Goal: Task Accomplishment & Management: Use online tool/utility

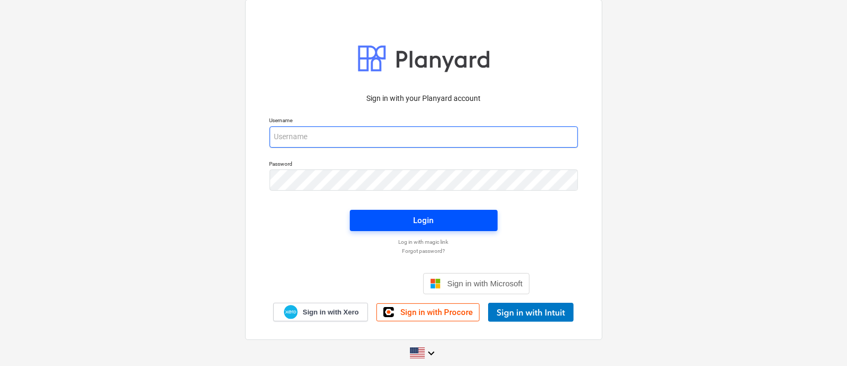
type input "[EMAIL_ADDRESS][DOMAIN_NAME]"
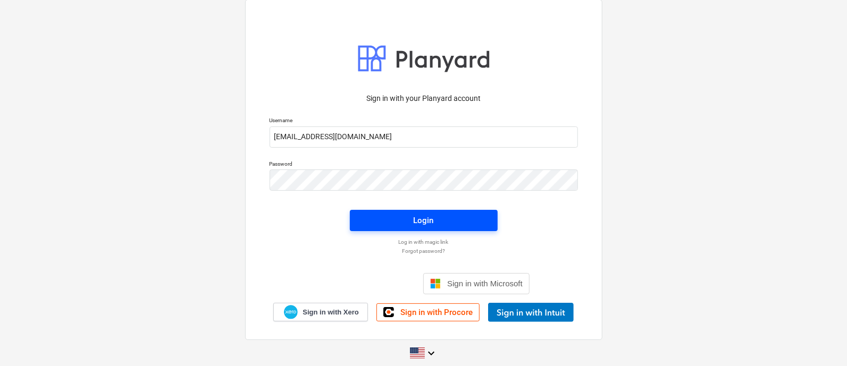
click at [401, 225] on span "Login" at bounding box center [424, 221] width 122 height 14
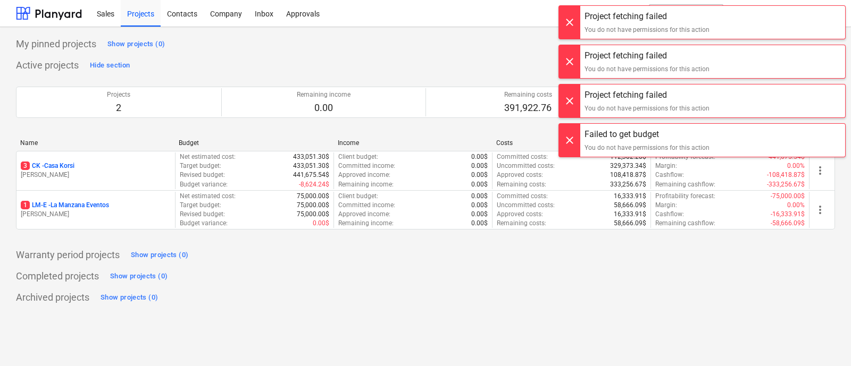
click at [564, 19] on div at bounding box center [569, 22] width 21 height 33
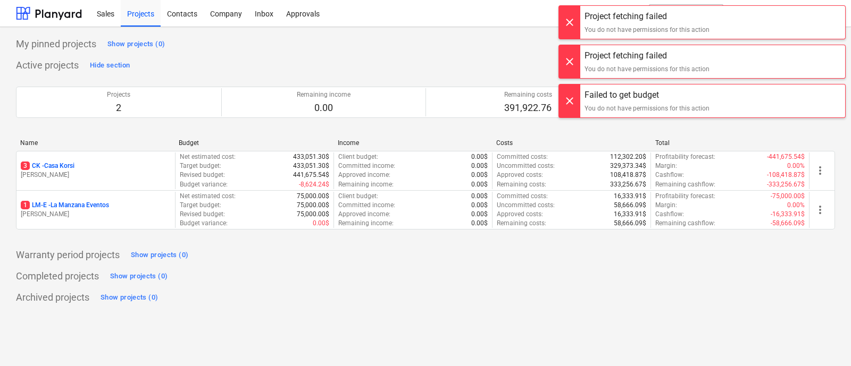
click at [566, 28] on div at bounding box center [569, 22] width 21 height 33
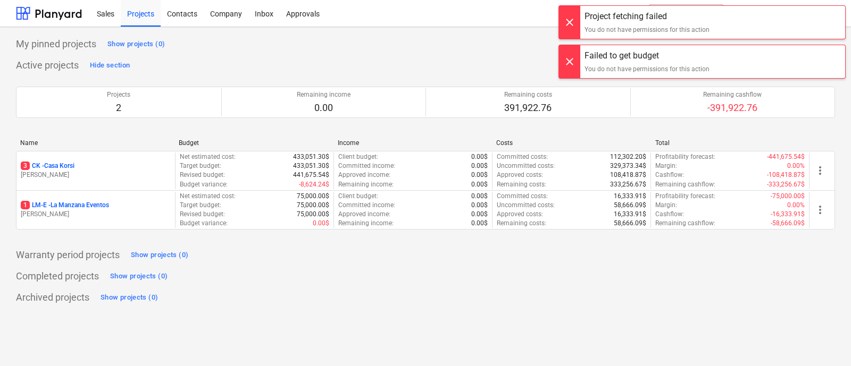
click at [567, 31] on div at bounding box center [569, 22] width 21 height 33
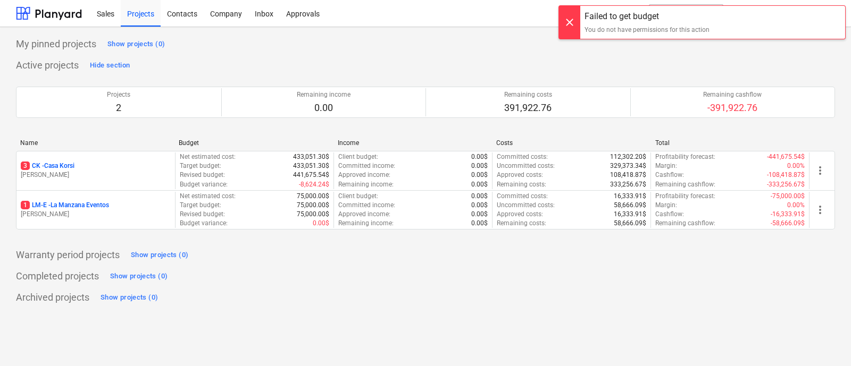
click at [569, 21] on div at bounding box center [569, 22] width 21 height 33
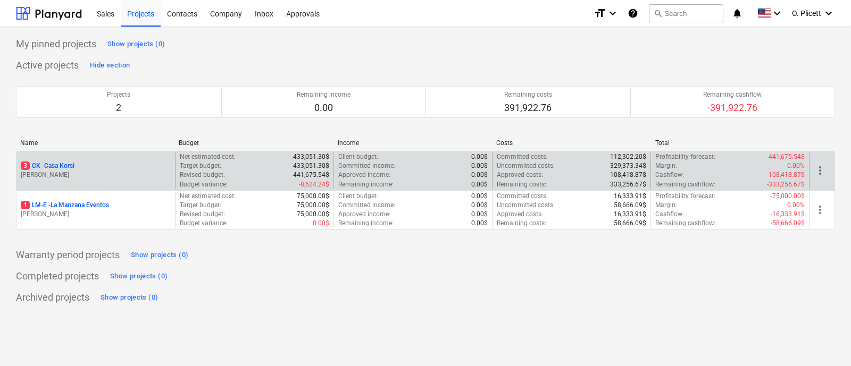
click at [83, 160] on div "3 CK - Casa Korsi [PERSON_NAME]" at bounding box center [95, 171] width 158 height 37
click at [78, 167] on div "3 CK - Casa Korsi" at bounding box center [96, 166] width 150 height 9
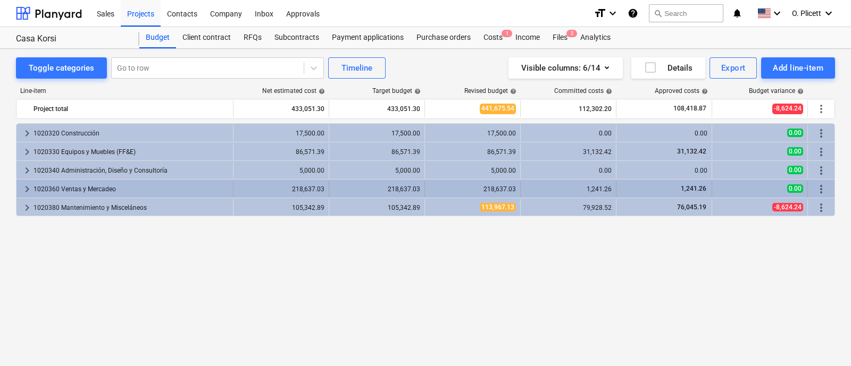
click at [31, 190] on span "keyboard_arrow_right" at bounding box center [27, 189] width 13 height 13
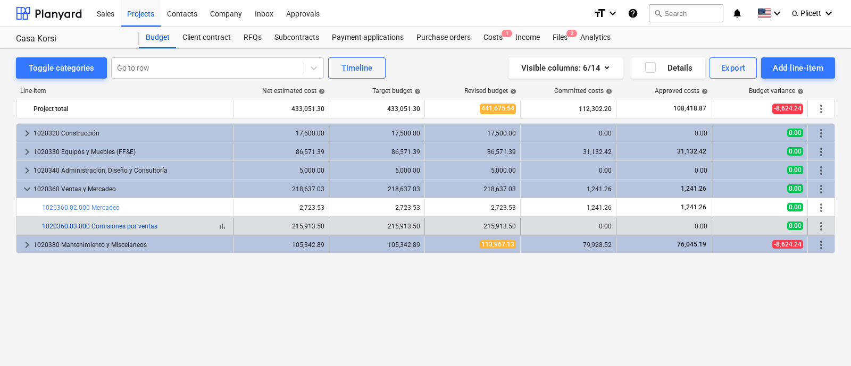
click at [150, 229] on link "1020360.03.000 Comisiones por ventas" at bounding box center [99, 226] width 115 height 7
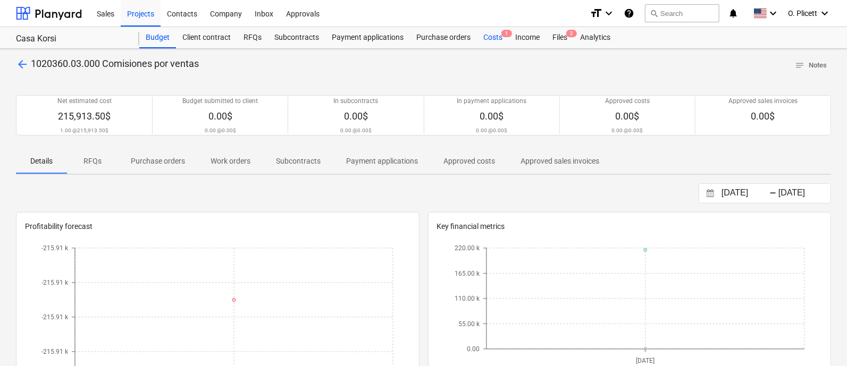
click at [488, 43] on div "Costs 1" at bounding box center [493, 37] width 32 height 21
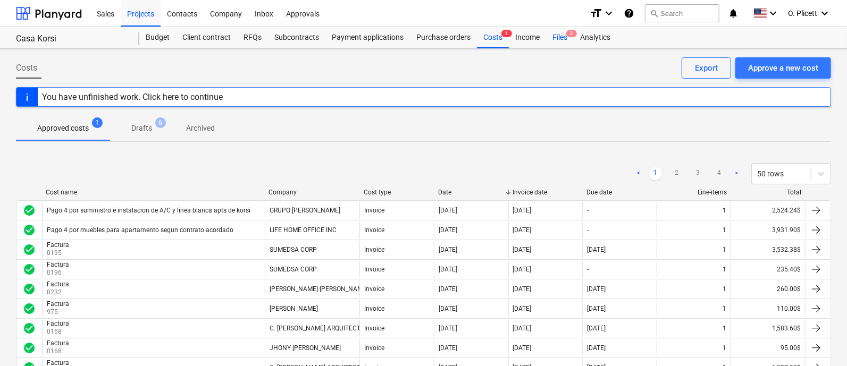
click at [551, 41] on div "Files 2" at bounding box center [560, 37] width 28 height 21
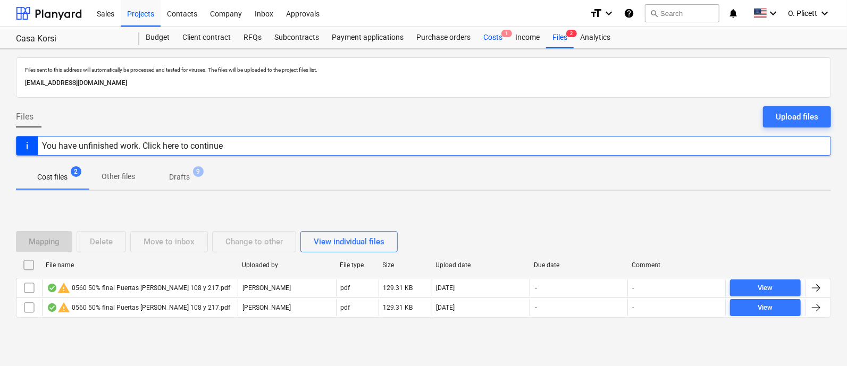
click at [504, 35] on span "1" at bounding box center [506, 33] width 11 height 7
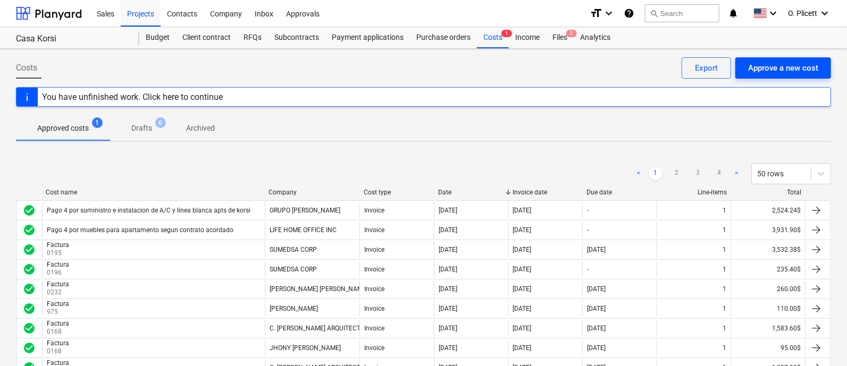
click at [761, 69] on div "Approve a new cost" at bounding box center [783, 68] width 70 height 14
